Goal: Task Accomplishment & Management: Manage account settings

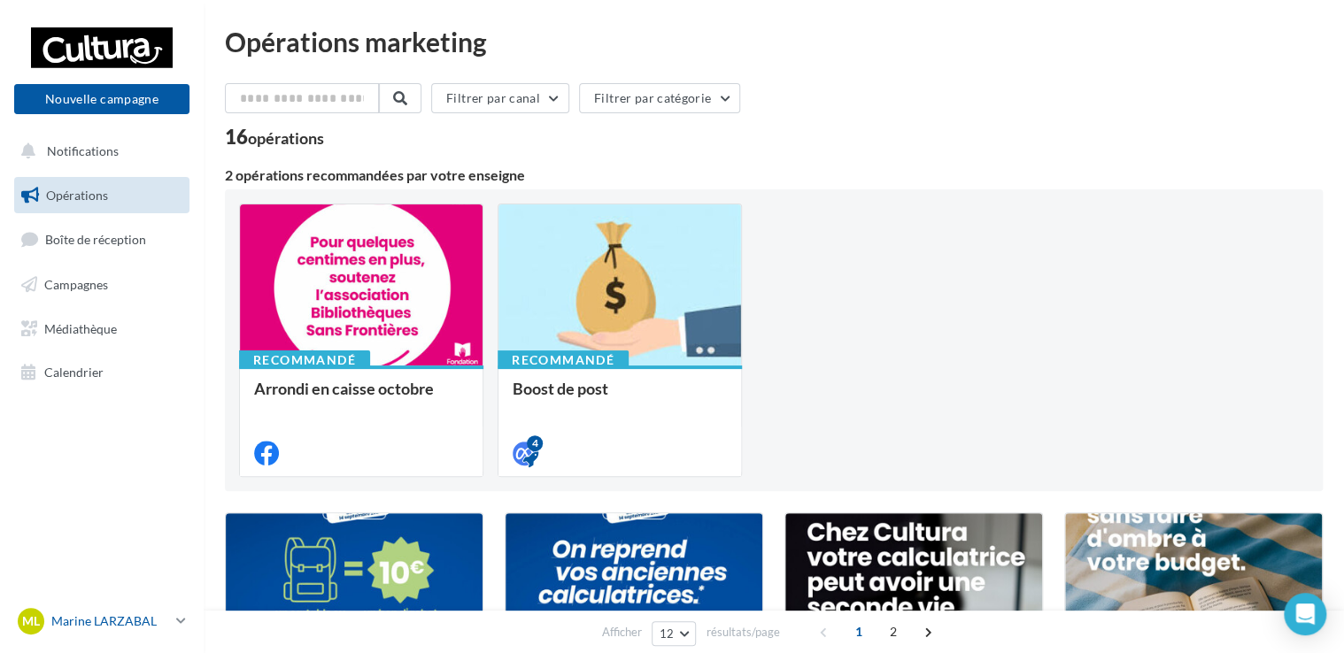
click at [167, 619] on p "Marine LARZABAL" at bounding box center [110, 622] width 118 height 18
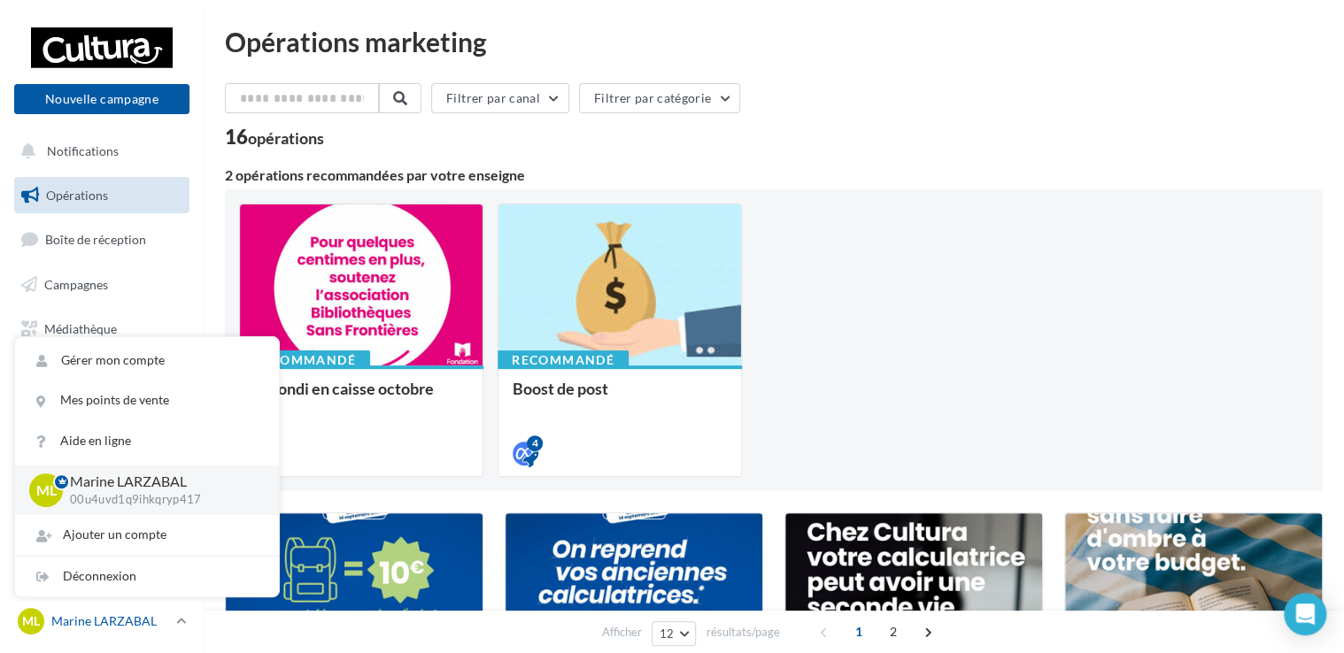
click at [167, 619] on p "Marine LARZABAL" at bounding box center [110, 622] width 118 height 18
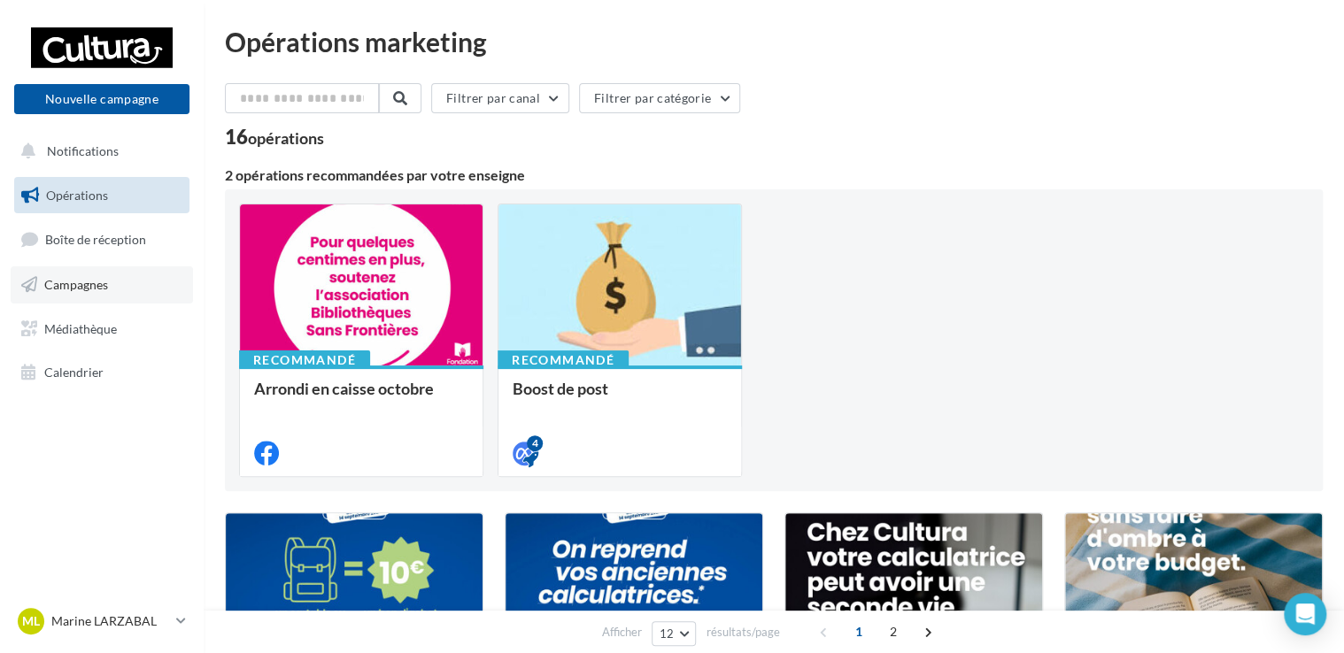
click at [96, 284] on span "Campagnes" at bounding box center [76, 284] width 64 height 15
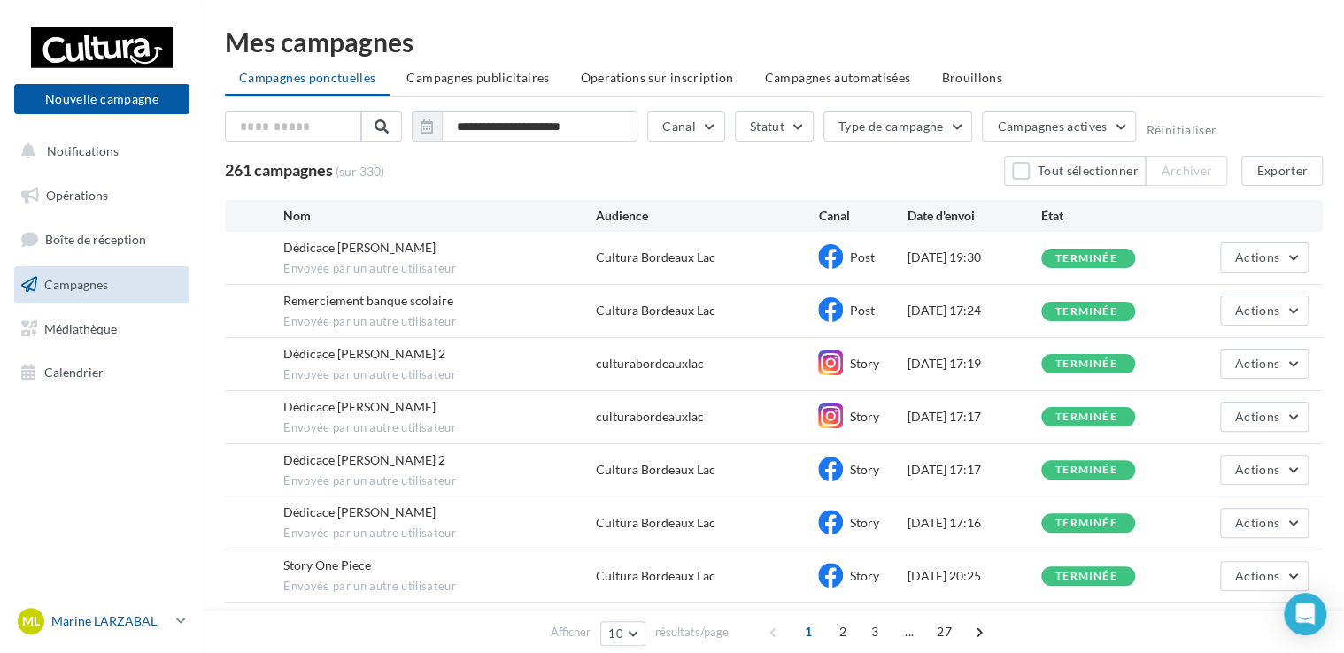
click at [173, 627] on link "ML Marine LARZABAL 00u4uvd1q9ihkqryp417" at bounding box center [101, 622] width 175 height 34
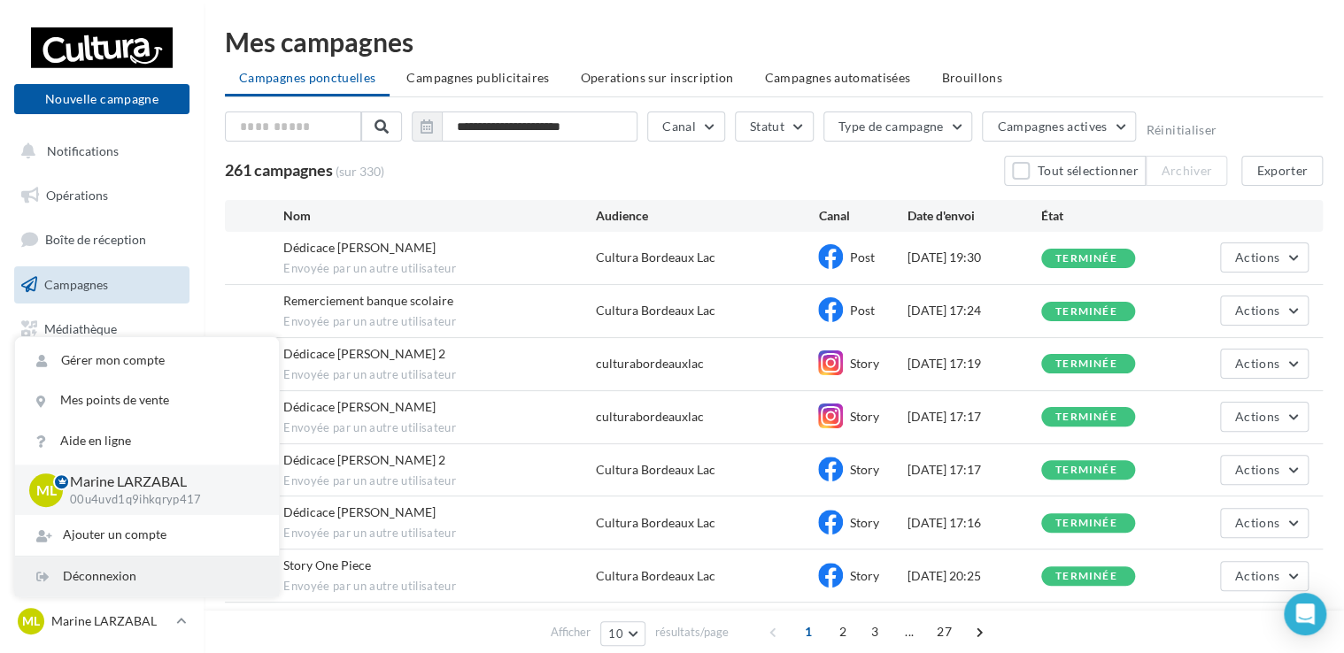
drag, startPoint x: 105, startPoint y: 574, endPoint x: 125, endPoint y: 561, distance: 23.1
click at [105, 574] on div "Déconnexion" at bounding box center [147, 577] width 264 height 40
